Goal: Transaction & Acquisition: Purchase product/service

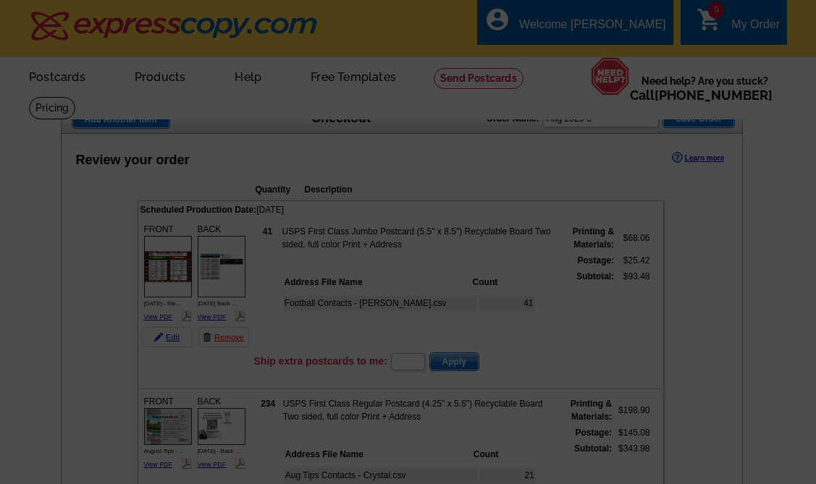
select select "WI"
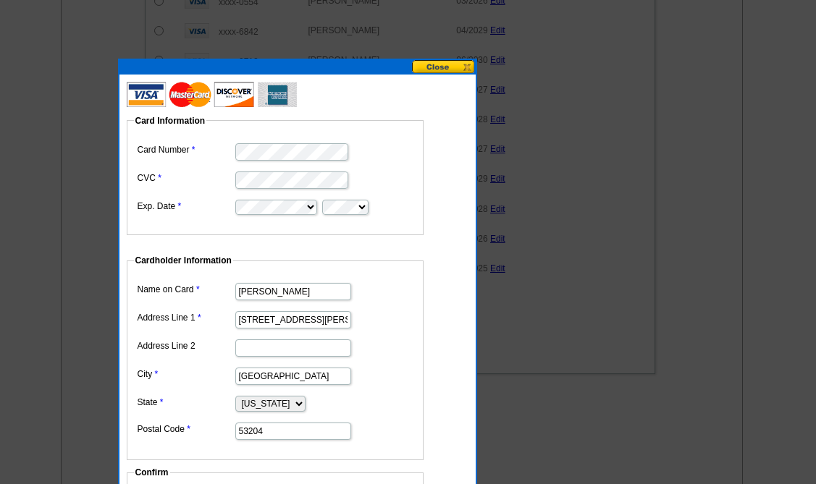
click at [153, 151] on dl "Card Number CVC Exp. Date" at bounding box center [275, 178] width 282 height 77
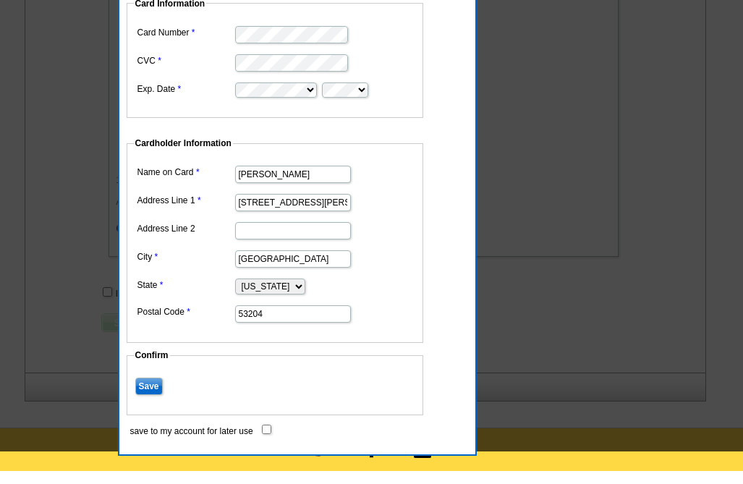
scroll to position [1831, 0]
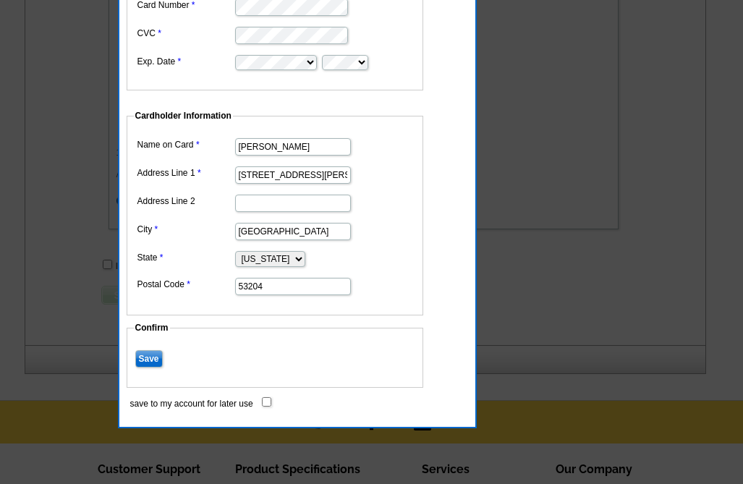
click at [265, 401] on input "save to my account for later use" at bounding box center [266, 401] width 9 height 9
checkbox input "true"
click at [153, 358] on input "Save" at bounding box center [149, 358] width 28 height 17
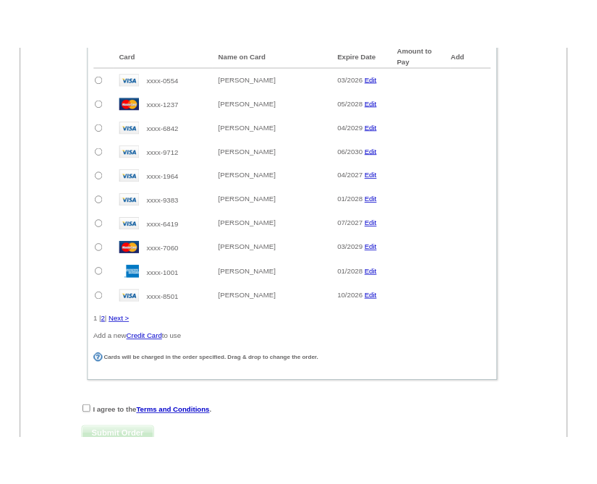
scroll to position [1614, 0]
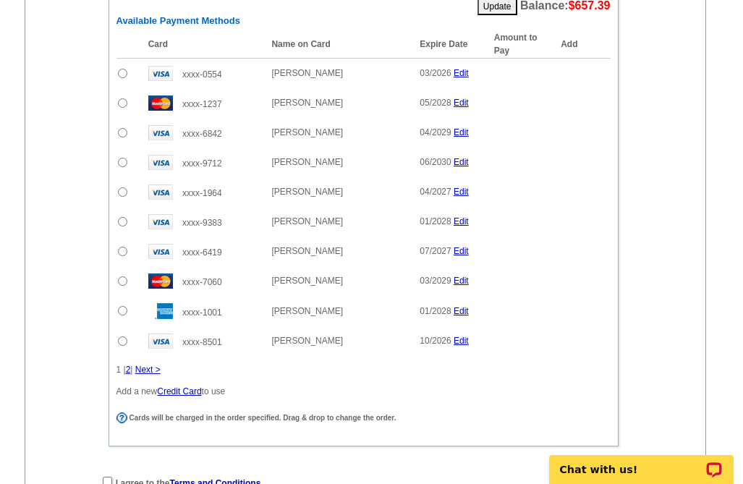
click at [636, 195] on div "Single Payment Split Payments Pay using one of your saved credit cards. Card Na…" at bounding box center [363, 140] width 583 height 642
click at [124, 104] on input "radio" at bounding box center [122, 102] width 9 height 9
radio input "true"
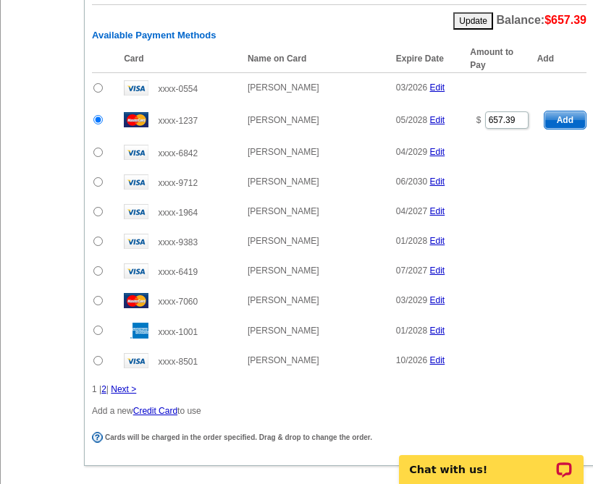
click at [531, 105] on tr "xxxx-1237 Crystal Perez 05/2028 Edit $ 657.39 Add" at bounding box center [339, 120] width 494 height 35
drag, startPoint x: 520, startPoint y: 108, endPoint x: 489, endPoint y: 109, distance: 30.4
click at [491, 111] on input "657.39" at bounding box center [506, 119] width 43 height 17
type input "6"
click at [568, 111] on span "Add" at bounding box center [564, 119] width 41 height 17
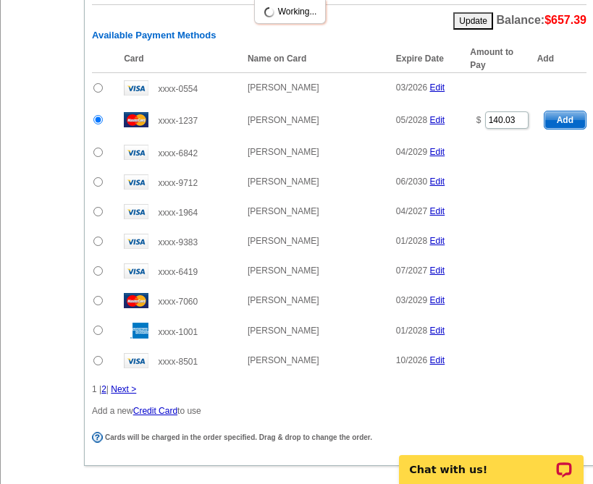
type input "657.39"
radio input "false"
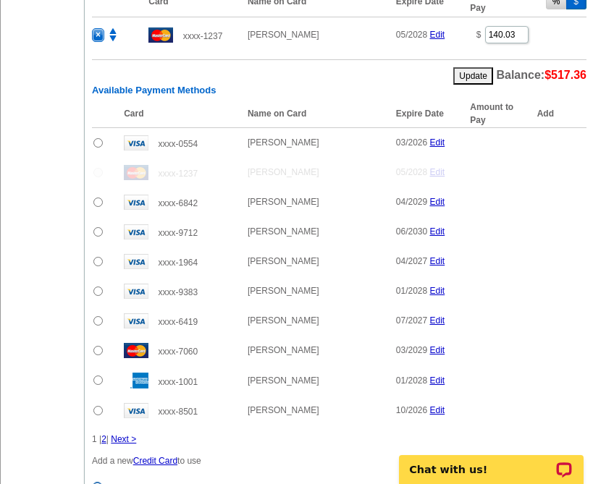
scroll to position [1621, 0]
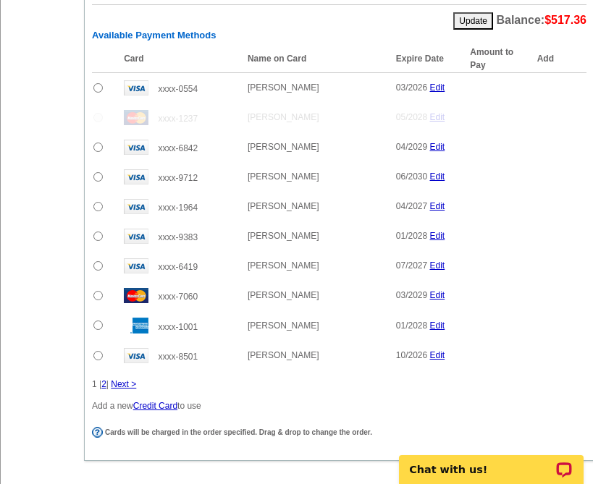
click at [560, 274] on table "Card Name on Card Expire Date Amount to Pay Add xxxx-0554 Tonya Thomsen 03/2026…" at bounding box center [339, 208] width 494 height 326
click at [98, 291] on input "radio" at bounding box center [97, 295] width 9 height 9
radio input "true"
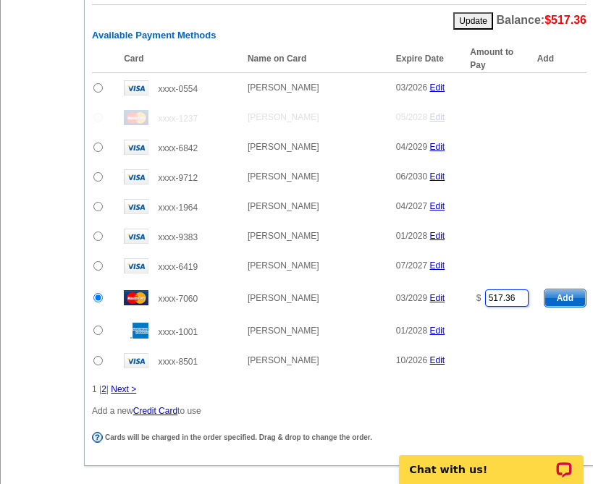
drag, startPoint x: 519, startPoint y: 285, endPoint x: 475, endPoint y: 285, distance: 44.2
click at [475, 285] on td "$ 517.36" at bounding box center [500, 298] width 74 height 35
click at [557, 290] on span "Add" at bounding box center [564, 298] width 41 height 17
type input "517.36"
radio input "false"
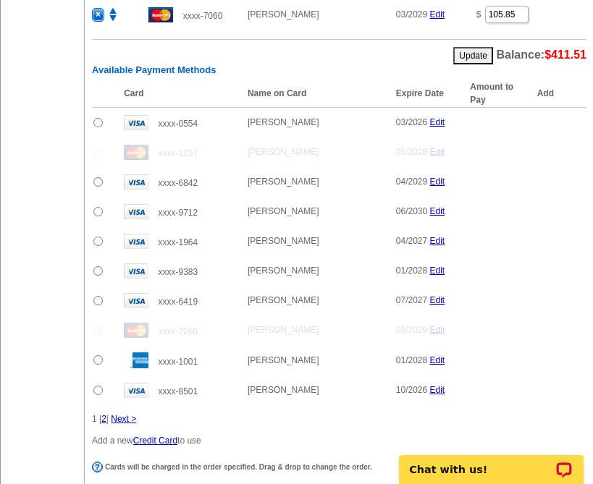
scroll to position [1656, 0]
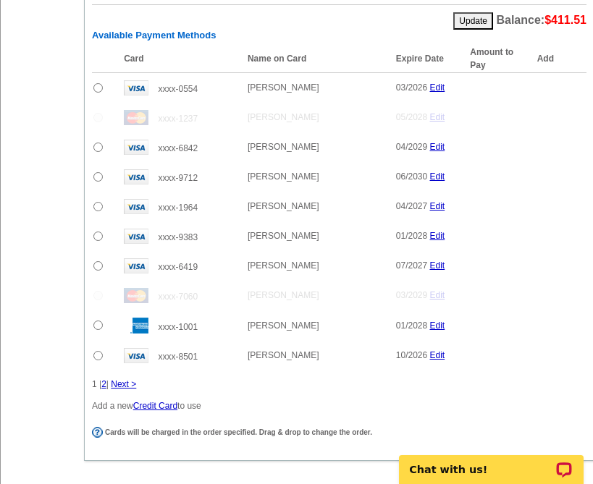
click at [125, 379] on link "Next >" at bounding box center [123, 384] width 25 height 10
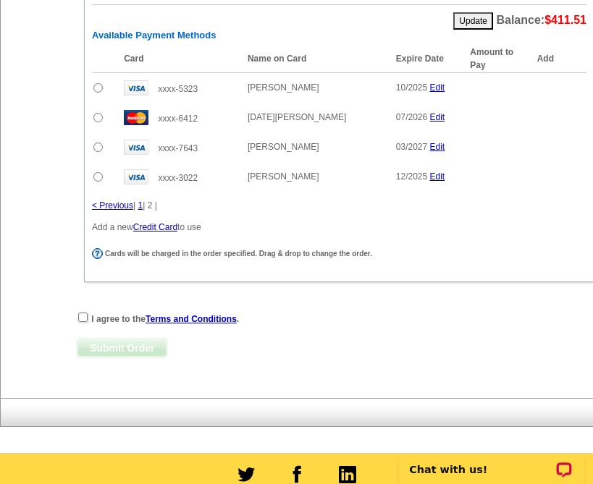
click at [400, 339] on div "Submit Order Submit Order" at bounding box center [339, 348] width 525 height 19
click at [96, 113] on input "radio" at bounding box center [97, 117] width 9 height 9
radio input "true"
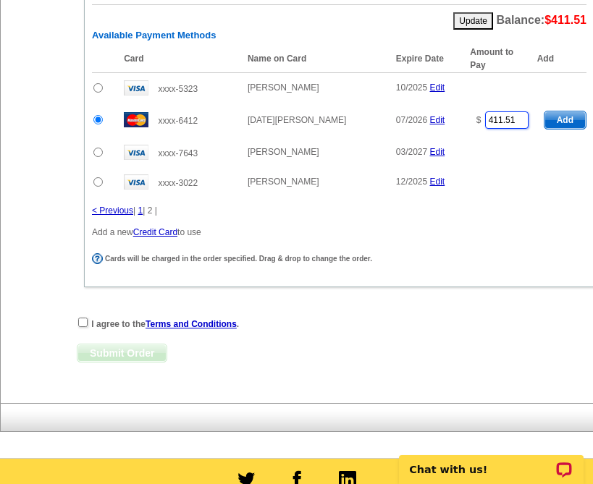
drag, startPoint x: 522, startPoint y: 105, endPoint x: 448, endPoint y: 106, distance: 73.8
click at [448, 106] on tr "xxxx-6412 Lucia Rowley 07/2026 Edit $ 411.51 Add" at bounding box center [339, 120] width 494 height 35
click at [565, 111] on span "Add" at bounding box center [564, 119] width 41 height 17
type input "411.51"
radio input "false"
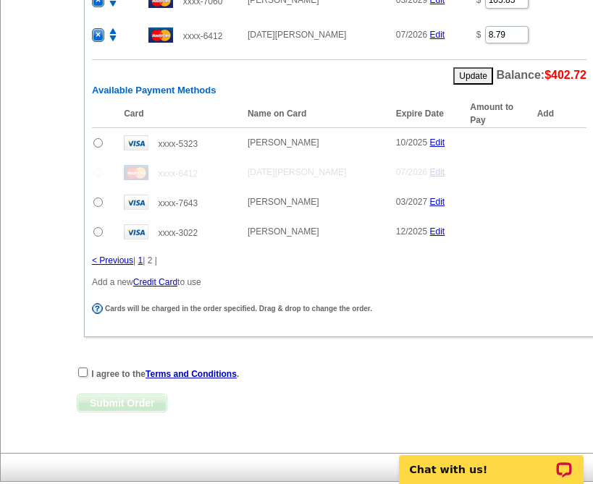
scroll to position [1618, 0]
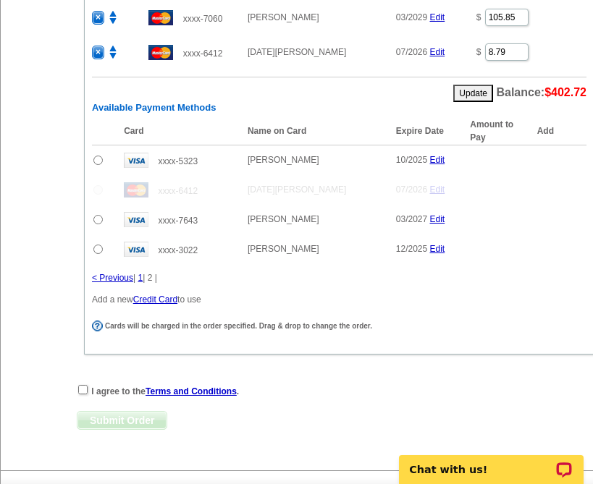
click at [98, 215] on input "radio" at bounding box center [97, 219] width 9 height 9
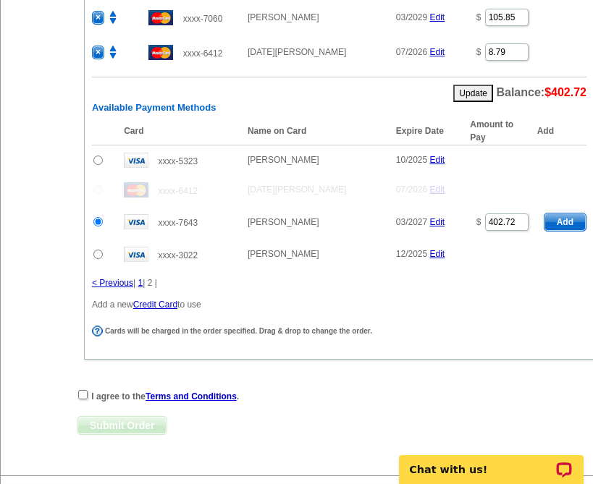
click at [571, 214] on span "Add" at bounding box center [564, 222] width 41 height 17
radio input "false"
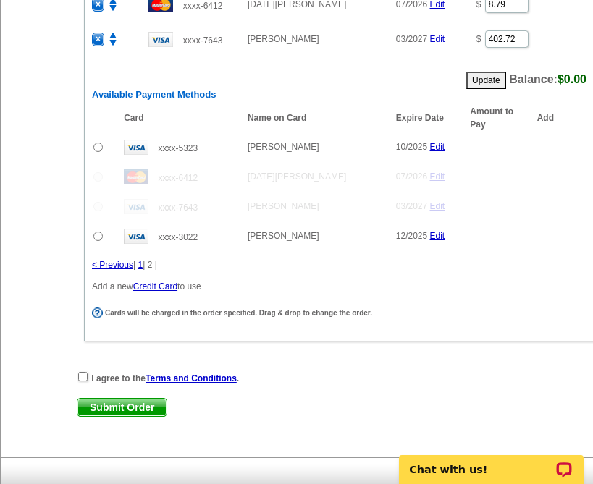
scroll to position [1668, 0]
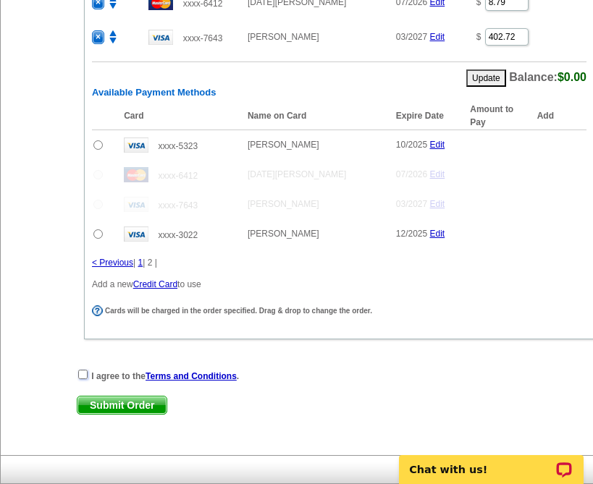
click at [83, 370] on input "checkbox" at bounding box center [82, 374] width 9 height 9
checkbox input "true"
click at [101, 397] on span "Submit Order" at bounding box center [121, 405] width 89 height 17
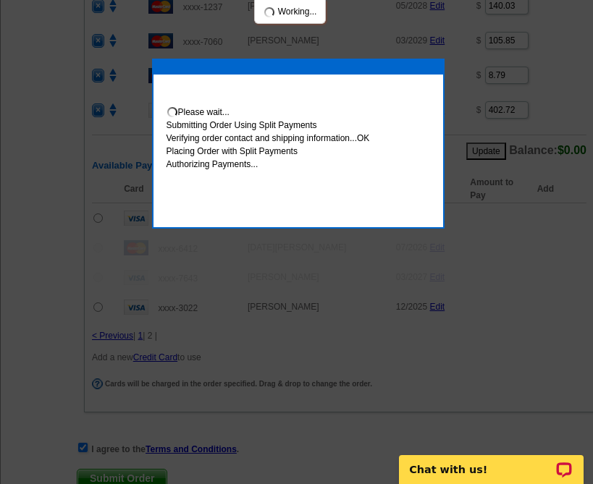
scroll to position [1741, 0]
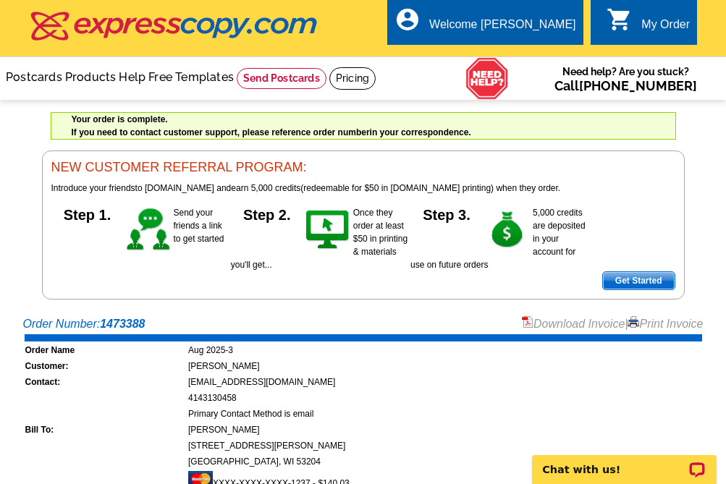
click at [592, 319] on div "Download Invoice | Print Invoice" at bounding box center [613, 324] width 182 height 17
drag, startPoint x: 654, startPoint y: 327, endPoint x: 373, endPoint y: 389, distance: 286.9
click at [592, 327] on link "Print Invoice" at bounding box center [665, 324] width 75 height 12
click at [20, 300] on div "Your order is complete. If you need to contact customer support, please referen…" at bounding box center [363, 205] width 695 height 187
click at [549, 28] on div "Welcome [PERSON_NAME]" at bounding box center [502, 28] width 146 height 20
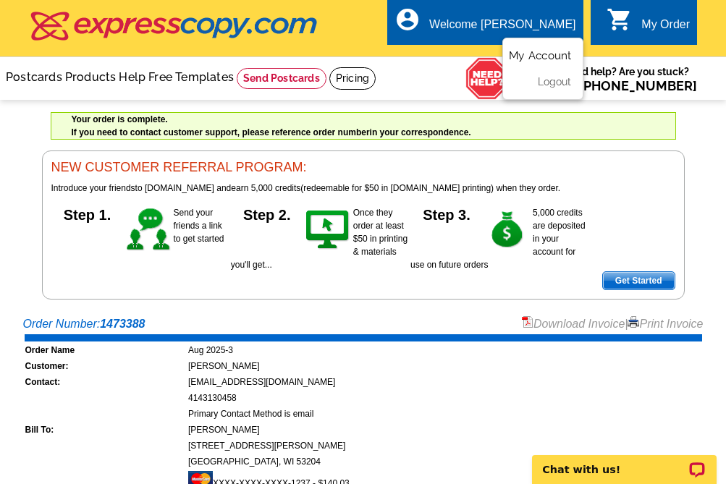
click at [548, 56] on link "My Account" at bounding box center [540, 55] width 62 height 13
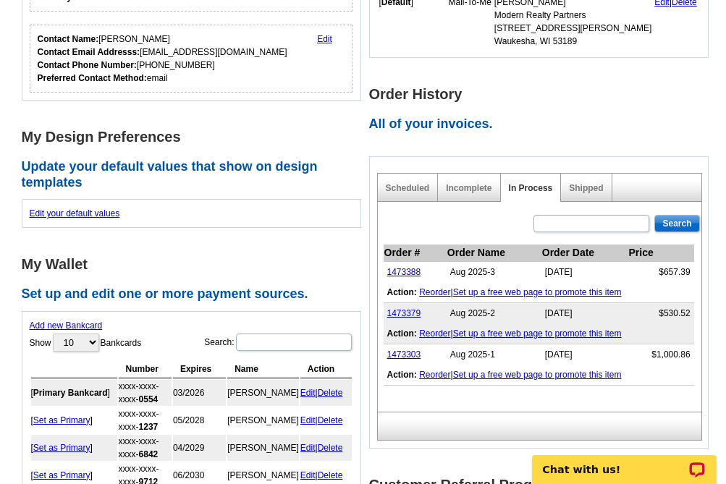
scroll to position [362, 0]
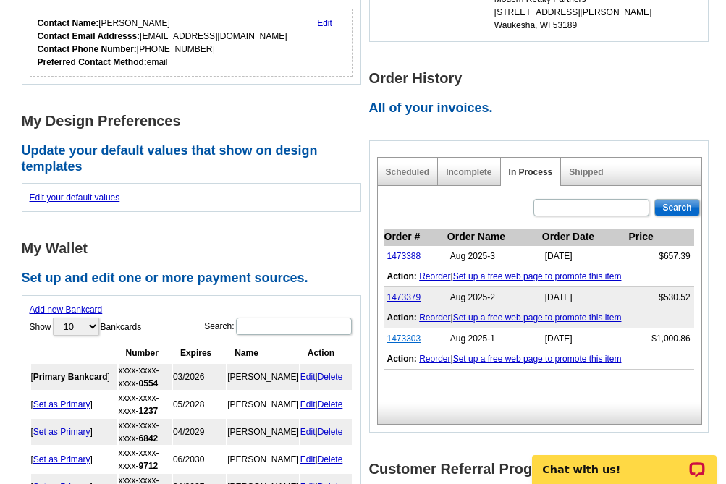
click at [402, 342] on link "1473303" at bounding box center [404, 339] width 34 height 10
click at [345, 232] on div "Account Information Update your user information. Username: [PERSON_NAME][EMAIL…" at bounding box center [195, 211] width 347 height 906
click at [693, 475] on div "Open LiveChat chat widget" at bounding box center [697, 469] width 18 height 18
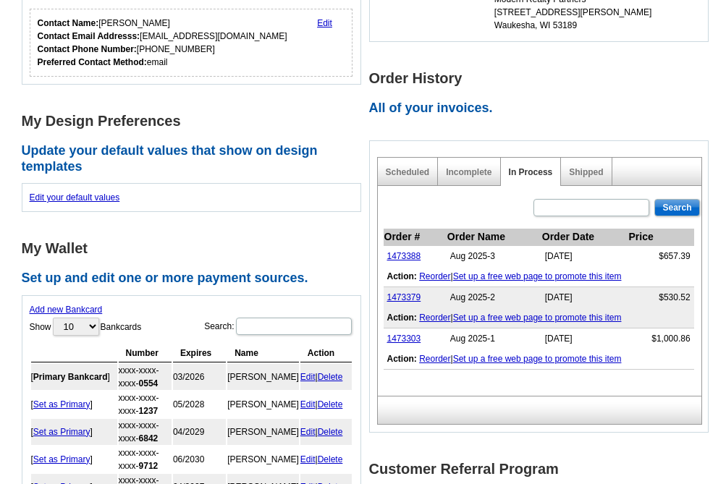
click at [377, 138] on div "Order History All of your invoices. Scheduled Incomplete In Process Shipped Sea…" at bounding box center [542, 252] width 347 height 363
click at [389, 206] on div "Search Order # Order Name Order Date Price 1473388 Aug 2025-3 [DATE] $657.39 Ac…" at bounding box center [539, 291] width 325 height 210
click at [393, 132] on div "Order History All of your invoices. Scheduled Incomplete In Process Shipped Sea…" at bounding box center [542, 252] width 347 height 363
click at [360, 277] on h2 "Set up and edit one or more payment sources." at bounding box center [195, 279] width 347 height 16
